Goal: Use online tool/utility: Utilize a website feature to perform a specific function

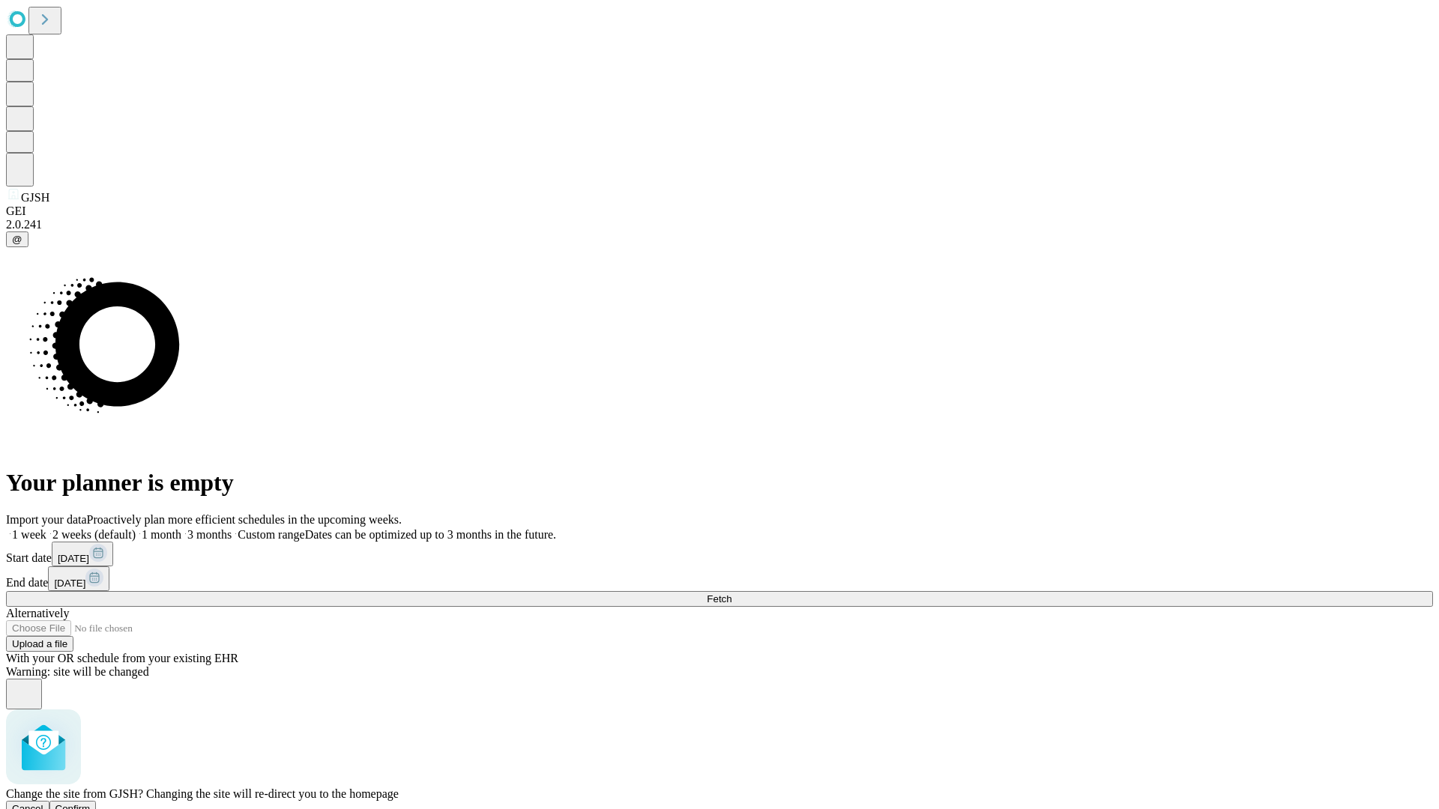
click at [91, 803] on span "Confirm" at bounding box center [72, 808] width 35 height 11
click at [181, 528] on label "1 month" at bounding box center [159, 534] width 46 height 13
click at [732, 594] on span "Fetch" at bounding box center [719, 599] width 25 height 11
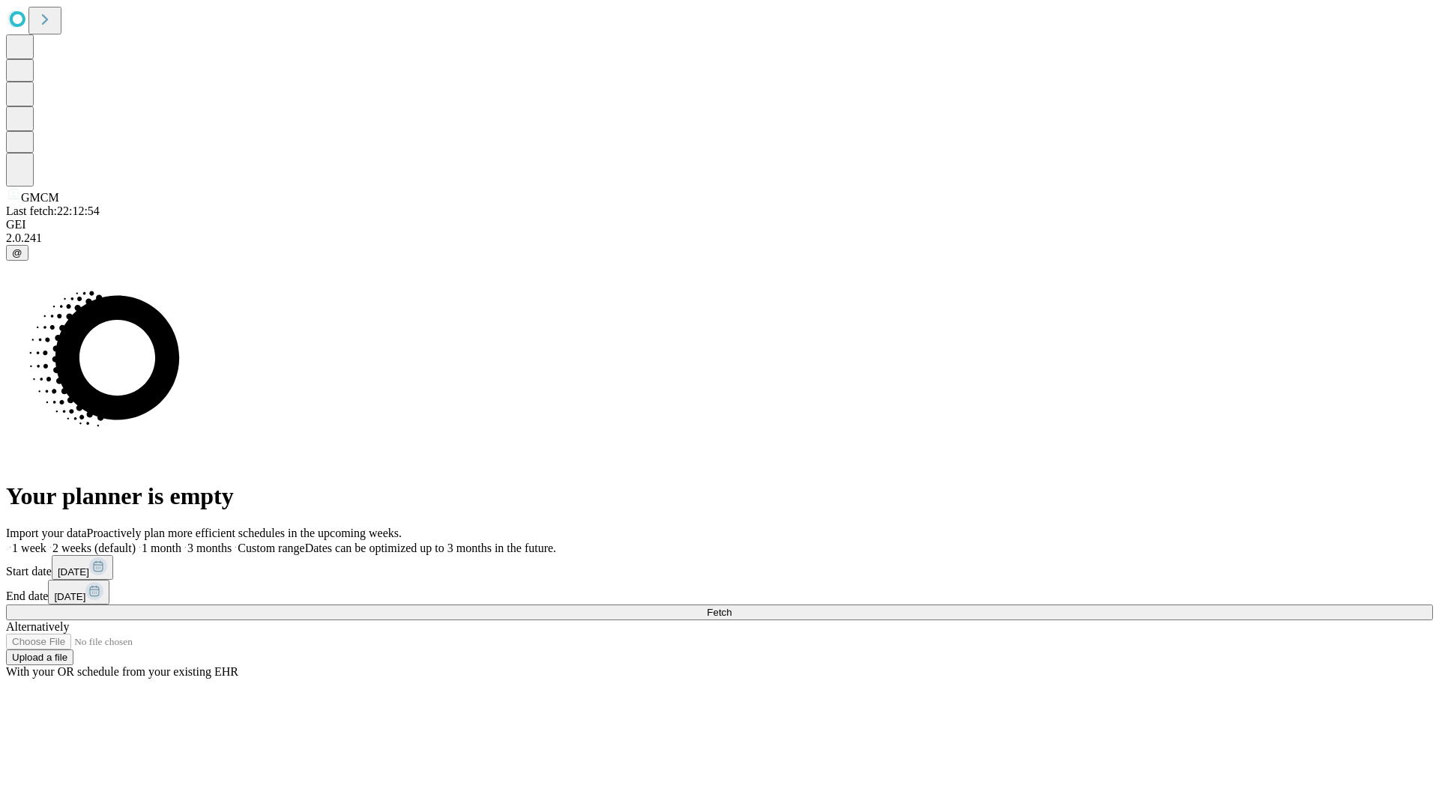
click at [181, 542] on label "1 month" at bounding box center [159, 548] width 46 height 13
click at [732, 607] on span "Fetch" at bounding box center [719, 612] width 25 height 11
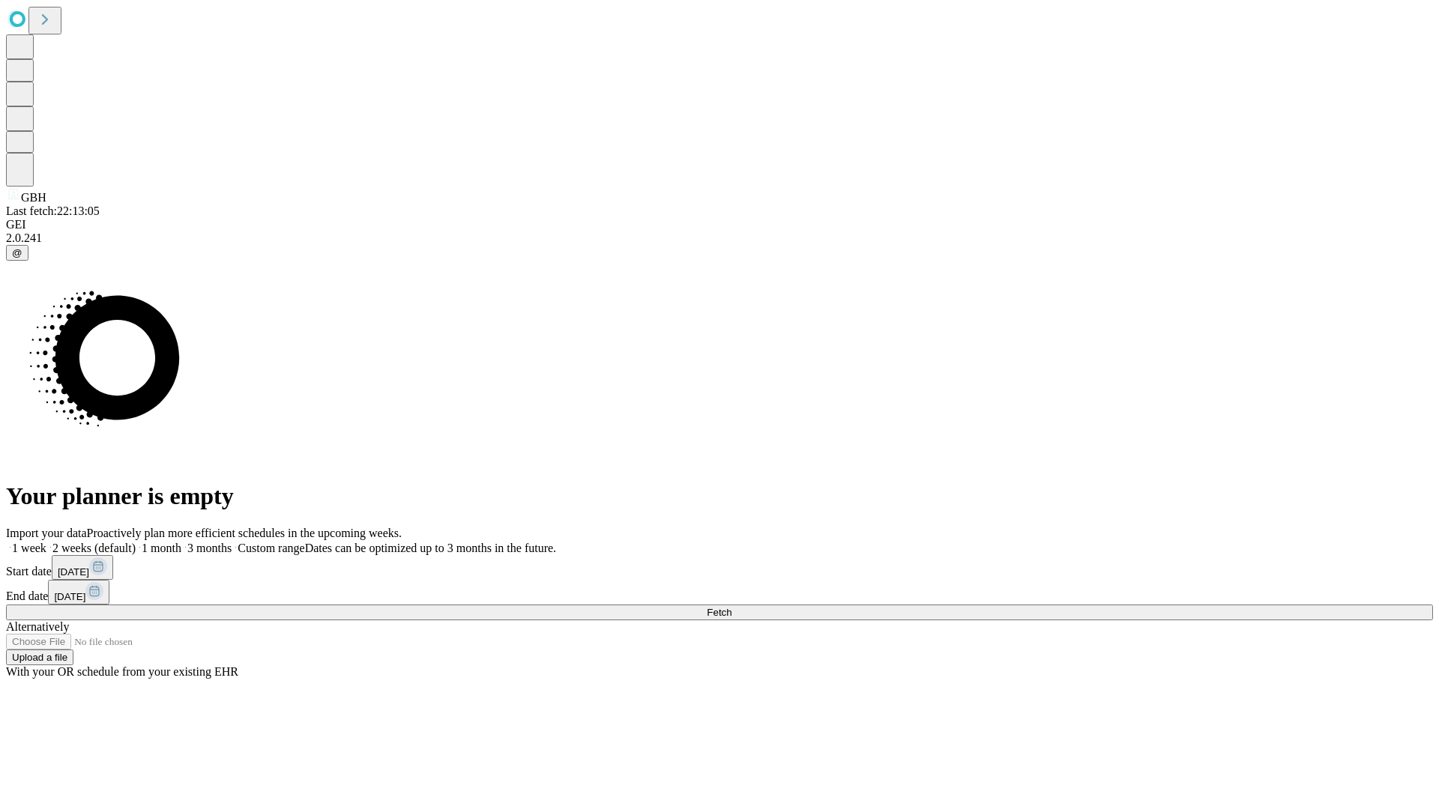
click at [181, 542] on label "1 month" at bounding box center [159, 548] width 46 height 13
click at [732, 607] on span "Fetch" at bounding box center [719, 612] width 25 height 11
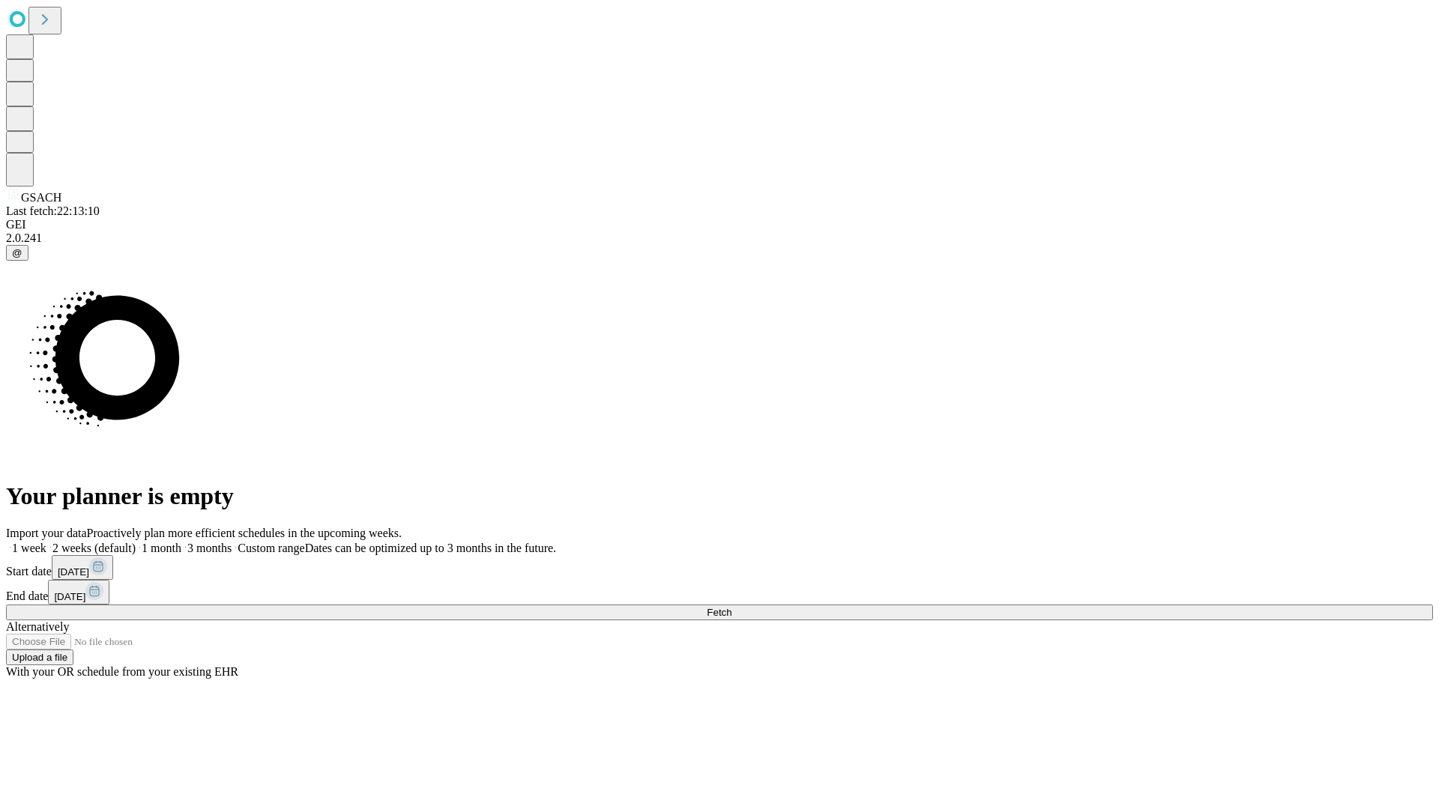
click at [181, 542] on label "1 month" at bounding box center [159, 548] width 46 height 13
click at [732, 607] on span "Fetch" at bounding box center [719, 612] width 25 height 11
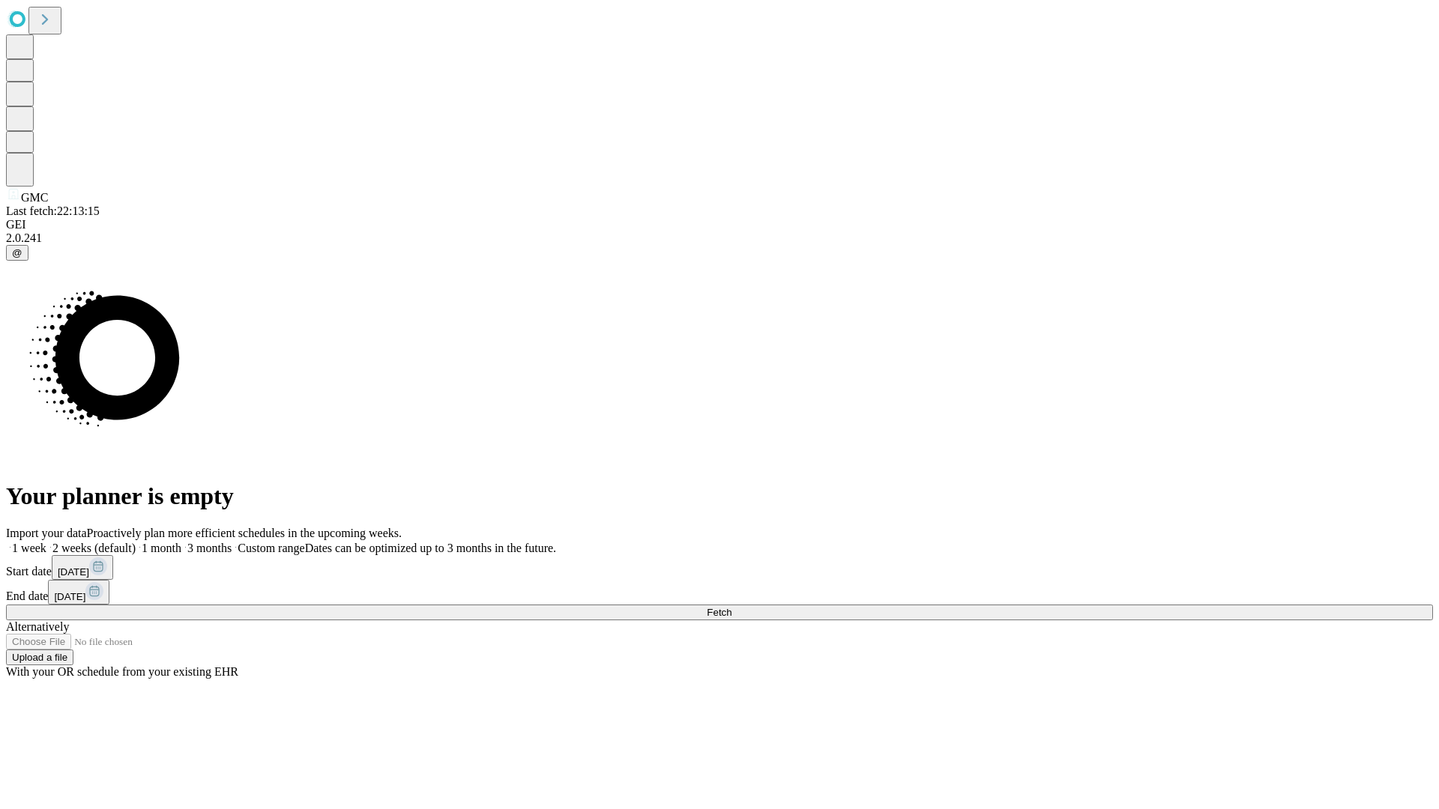
click at [181, 542] on label "1 month" at bounding box center [159, 548] width 46 height 13
click at [732, 607] on span "Fetch" at bounding box center [719, 612] width 25 height 11
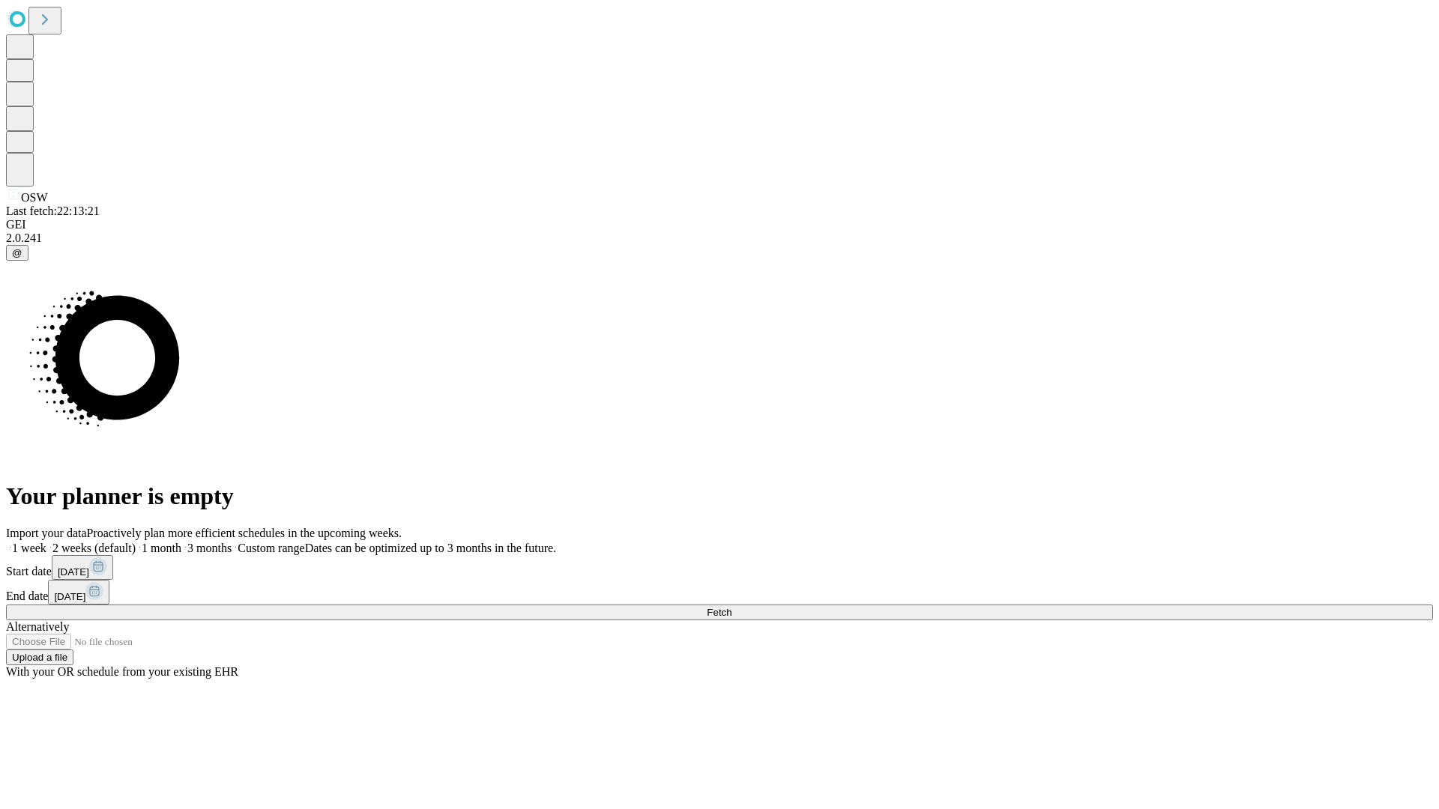
click at [181, 542] on label "1 month" at bounding box center [159, 548] width 46 height 13
click at [732, 607] on span "Fetch" at bounding box center [719, 612] width 25 height 11
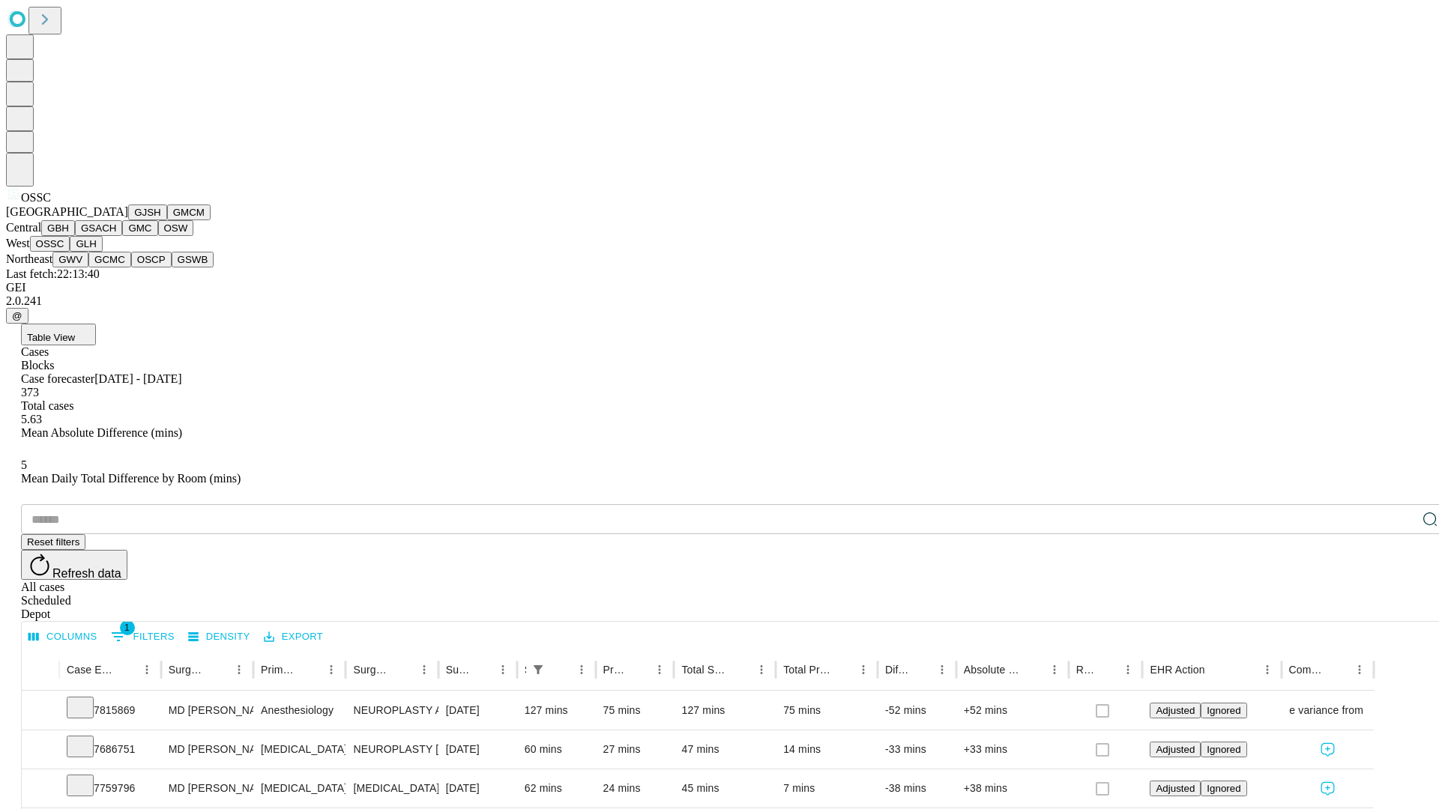
click at [102, 252] on button "GLH" at bounding box center [86, 244] width 32 height 16
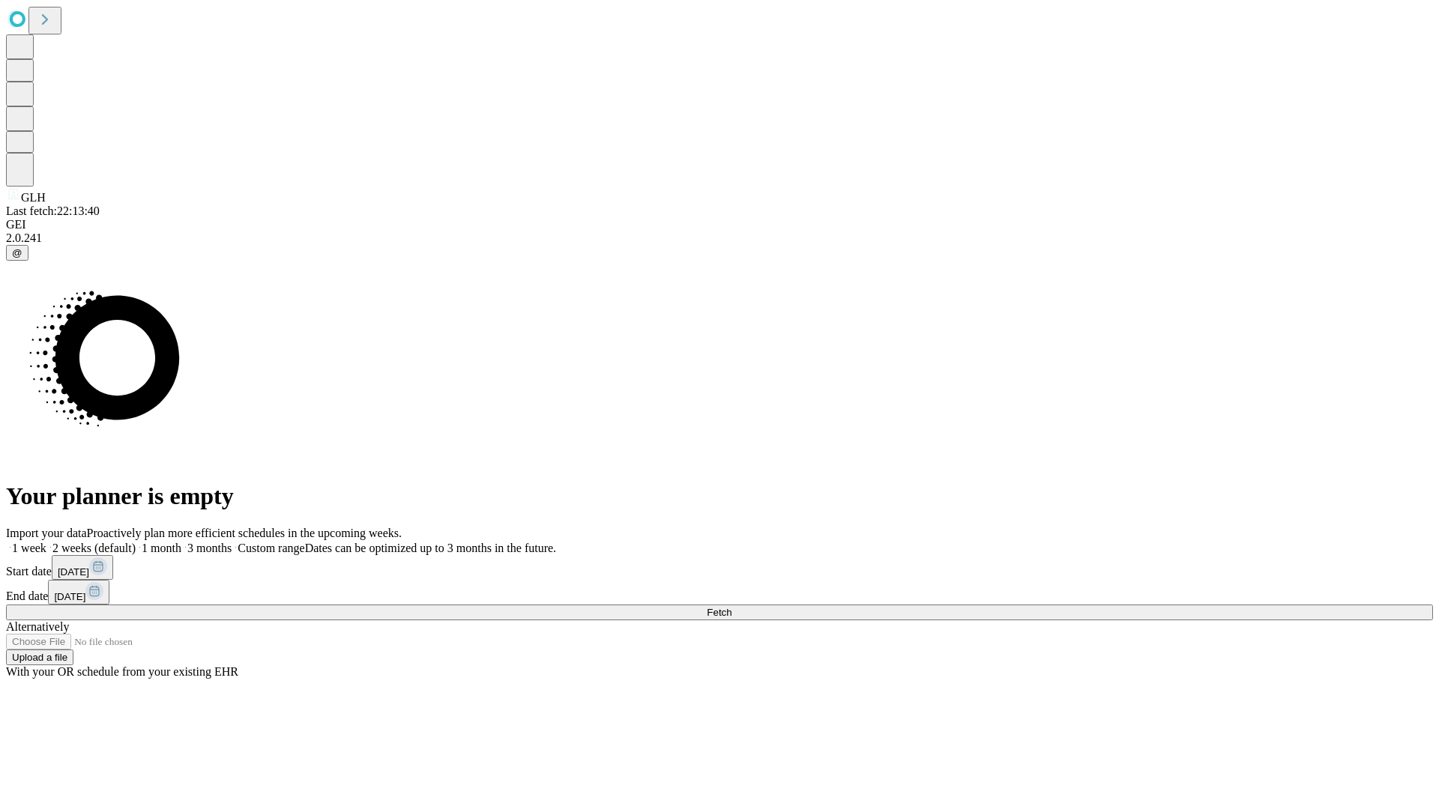
click at [181, 542] on label "1 month" at bounding box center [159, 548] width 46 height 13
click at [732, 607] on span "Fetch" at bounding box center [719, 612] width 25 height 11
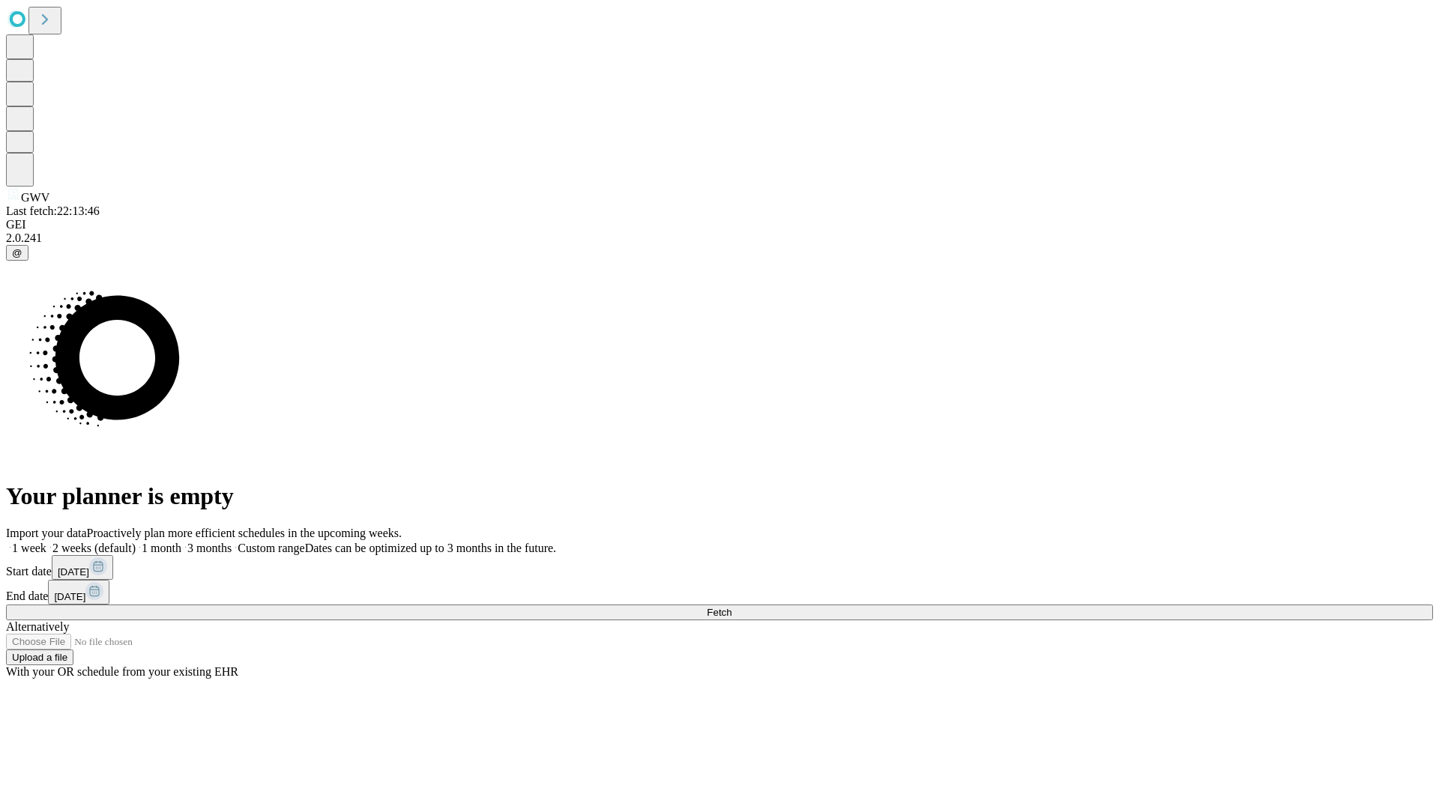
click at [732, 607] on span "Fetch" at bounding box center [719, 612] width 25 height 11
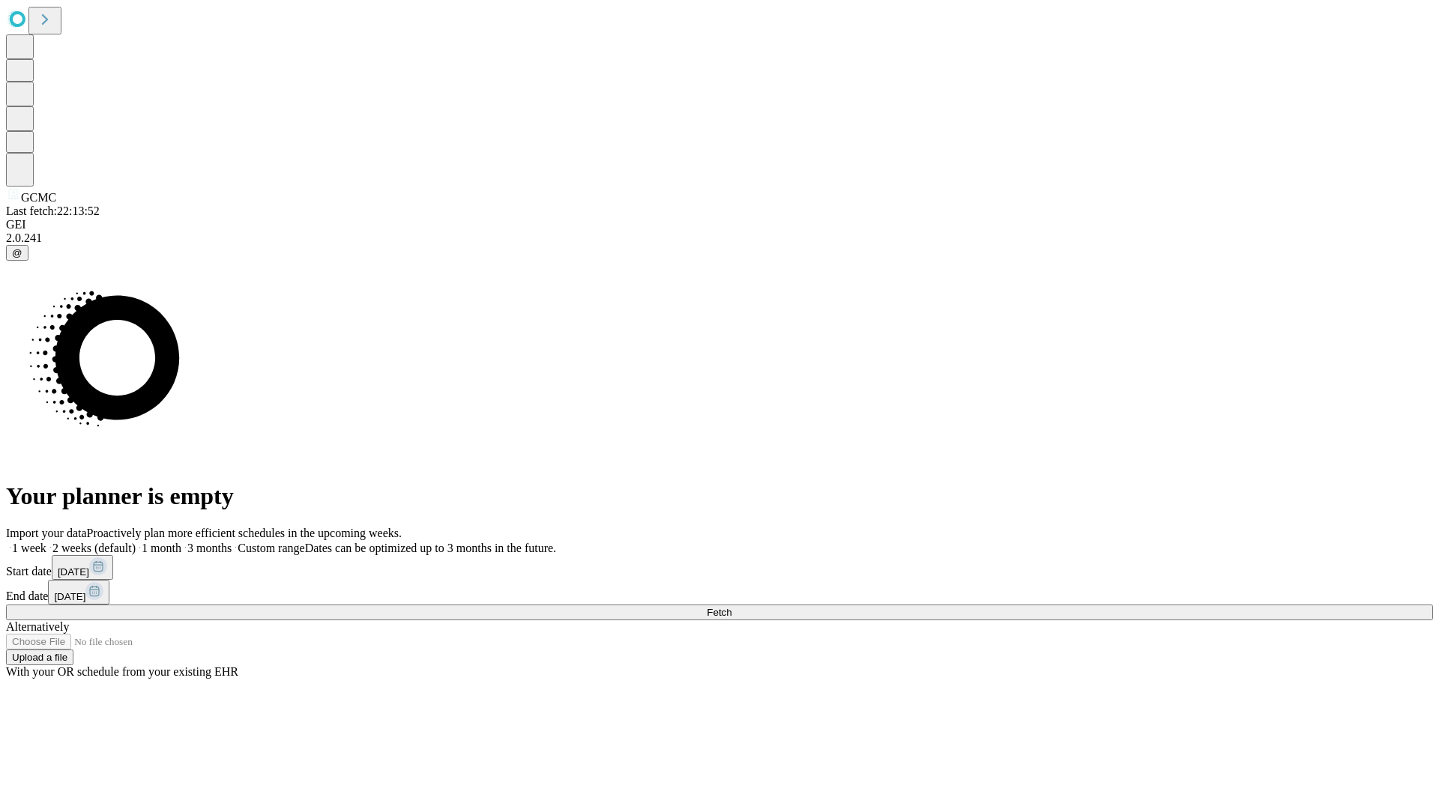
click at [181, 542] on label "1 month" at bounding box center [159, 548] width 46 height 13
click at [732, 607] on span "Fetch" at bounding box center [719, 612] width 25 height 11
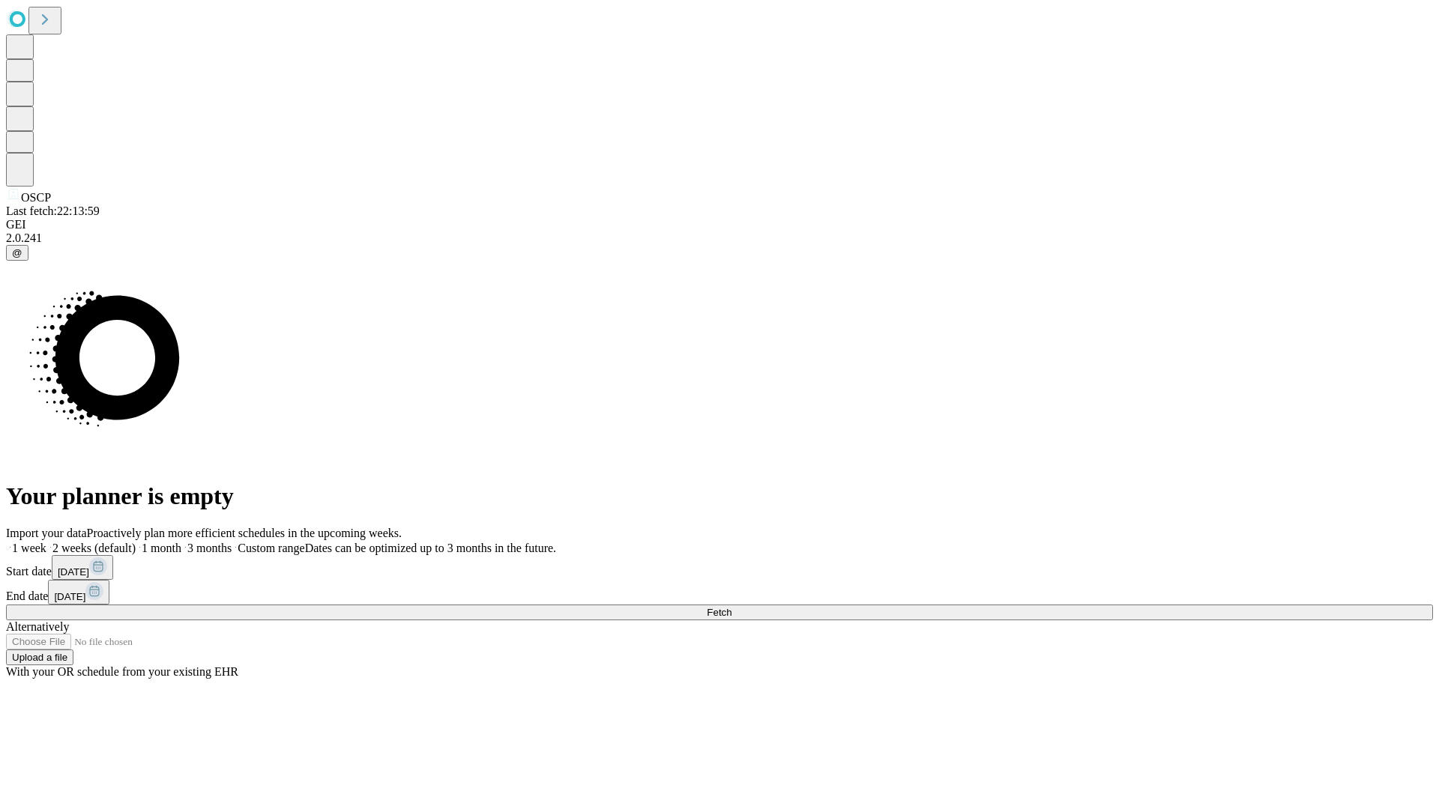
click at [181, 542] on label "1 month" at bounding box center [159, 548] width 46 height 13
click at [732, 607] on span "Fetch" at bounding box center [719, 612] width 25 height 11
